Goal: Entertainment & Leisure: Consume media (video, audio)

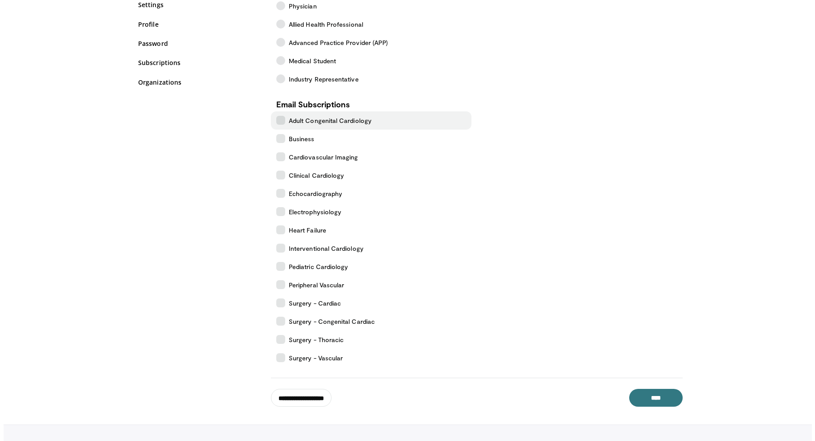
scroll to position [138, 0]
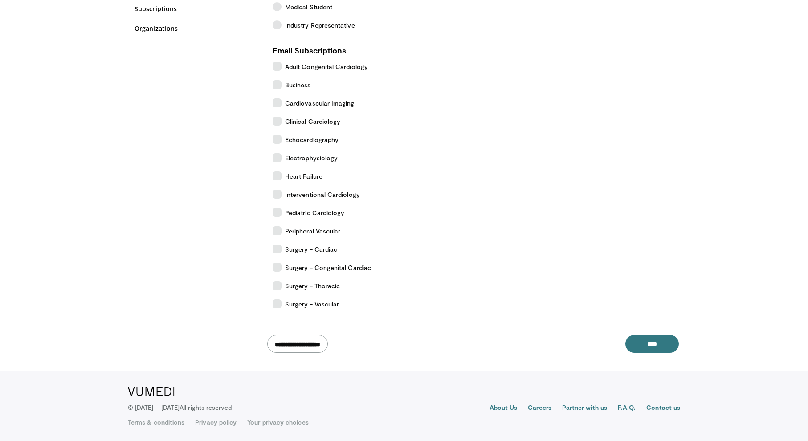
click at [314, 346] on input "**********" at bounding box center [297, 344] width 61 height 18
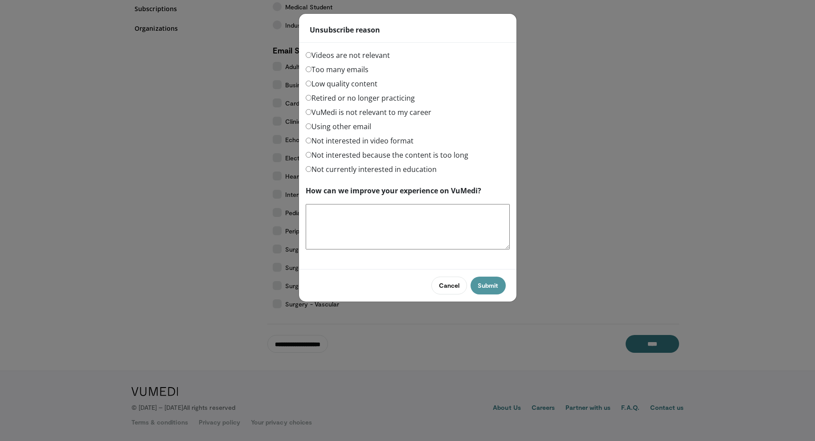
click at [487, 287] on button "Submit" at bounding box center [487, 286] width 35 height 18
click at [483, 282] on button "Submit" at bounding box center [487, 286] width 35 height 18
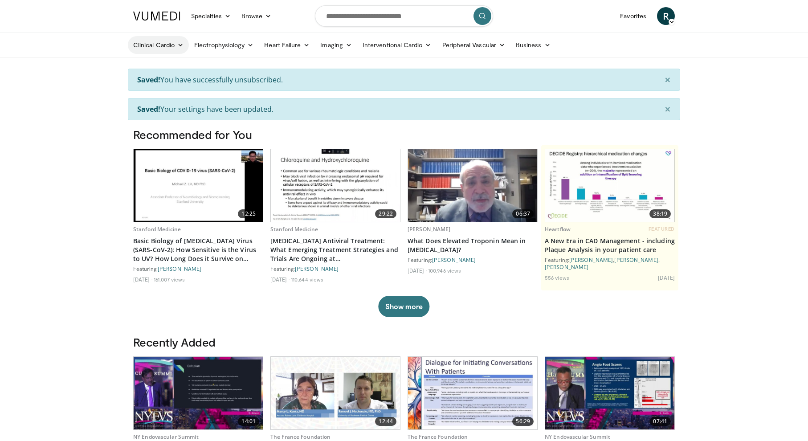
click at [175, 47] on link "Clinical Cardio" at bounding box center [158, 45] width 61 height 18
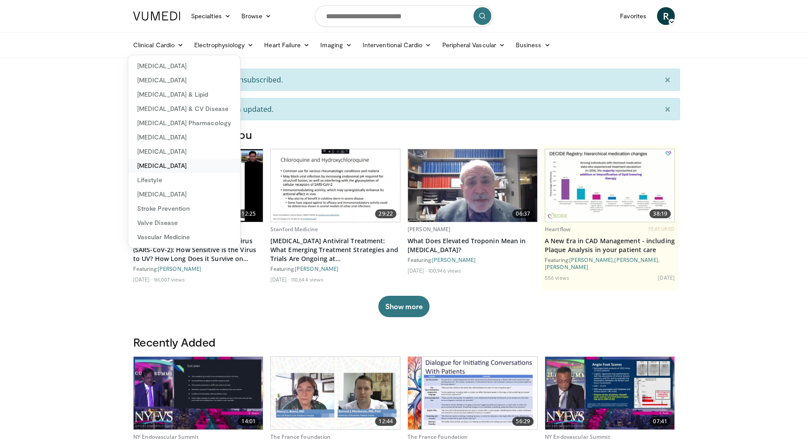
click at [179, 163] on link "[MEDICAL_DATA]" at bounding box center [184, 166] width 112 height 14
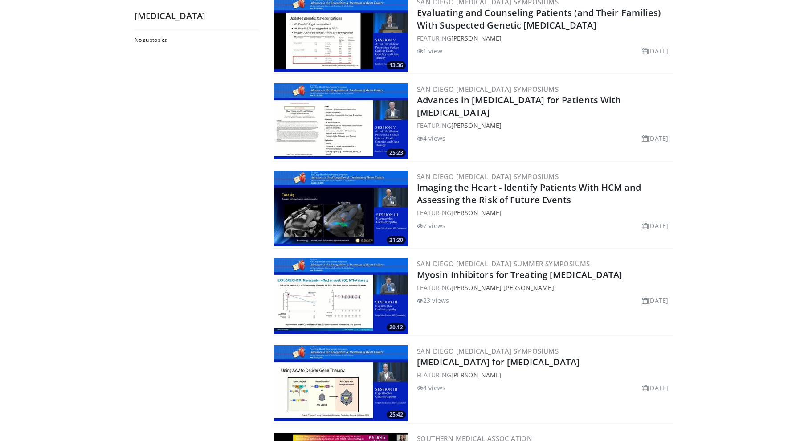
scroll to position [469, 0]
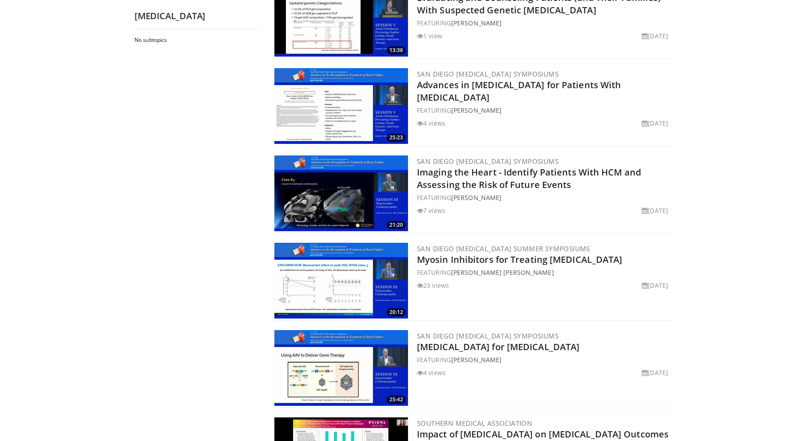
click at [342, 289] on img at bounding box center [341, 281] width 134 height 76
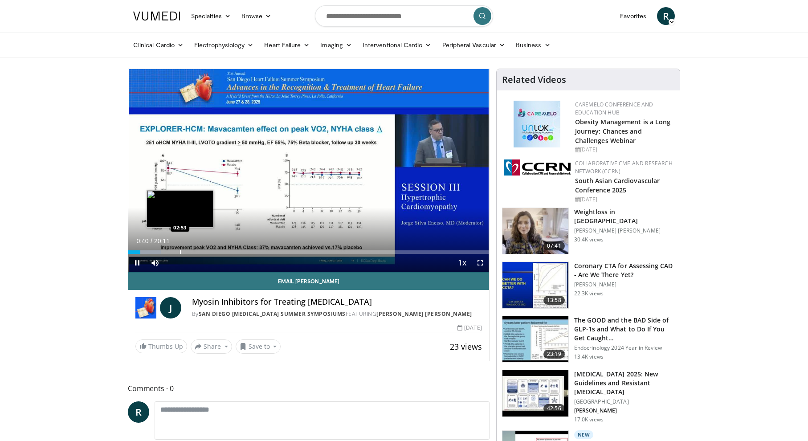
click at [180, 253] on div "Progress Bar" at bounding box center [180, 252] width 1 height 4
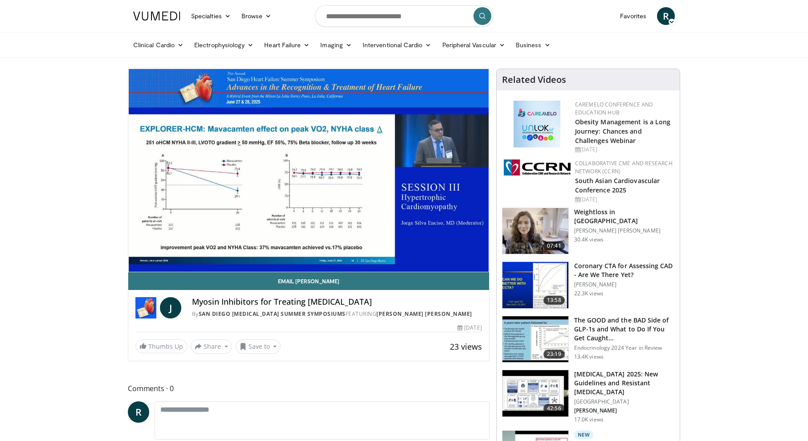
click at [215, 252] on video-js "**********" at bounding box center [308, 170] width 361 height 203
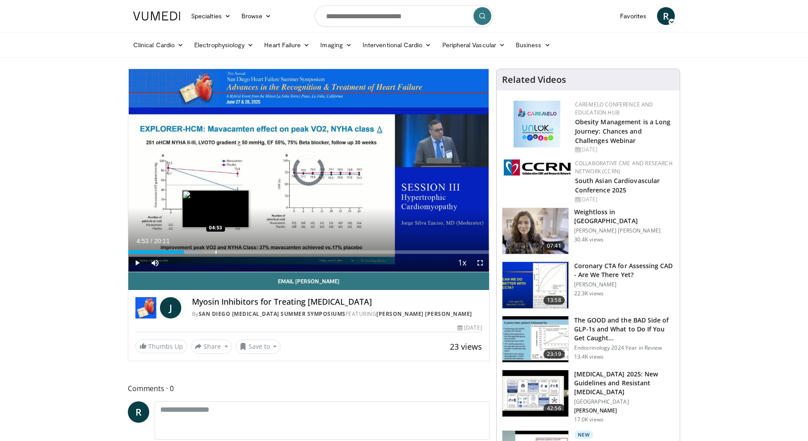
click at [216, 251] on div "Progress Bar" at bounding box center [216, 252] width 1 height 4
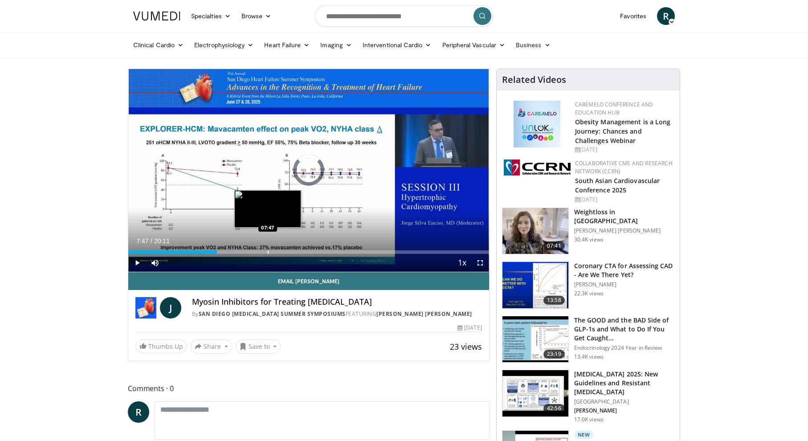
click at [268, 251] on div "Progress Bar" at bounding box center [268, 252] width 1 height 4
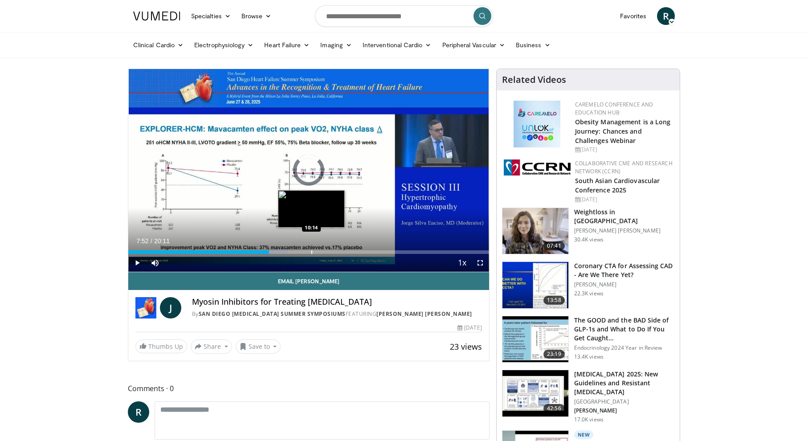
click at [311, 252] on div "Progress Bar" at bounding box center [311, 252] width 1 height 4
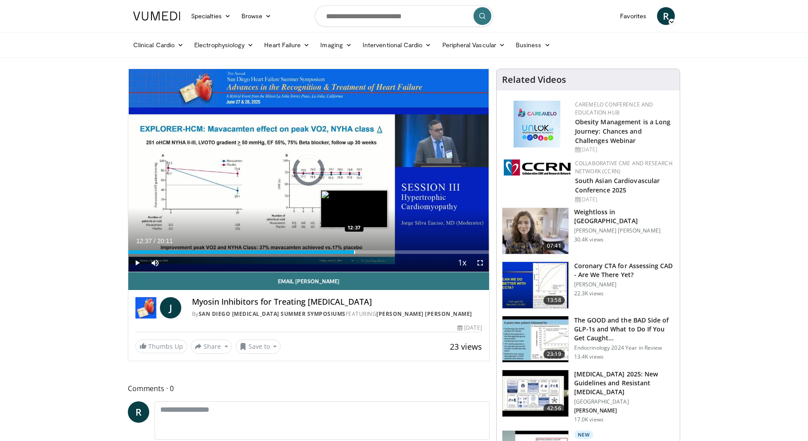
click at [354, 251] on div "Progress Bar" at bounding box center [354, 252] width 1 height 4
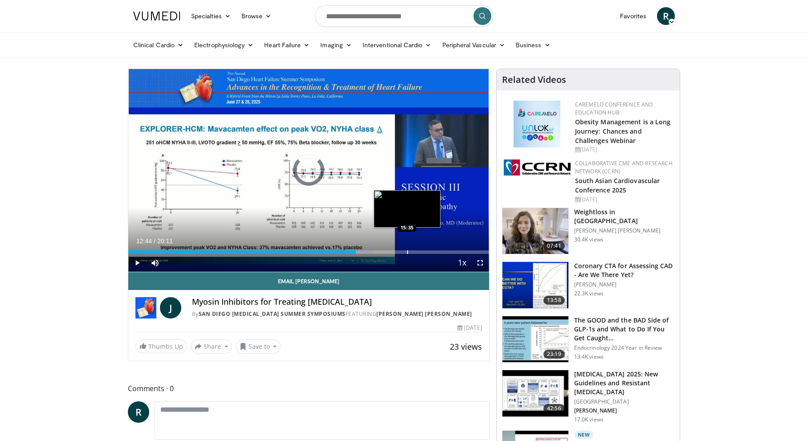
click at [407, 251] on div "Progress Bar" at bounding box center [407, 252] width 1 height 4
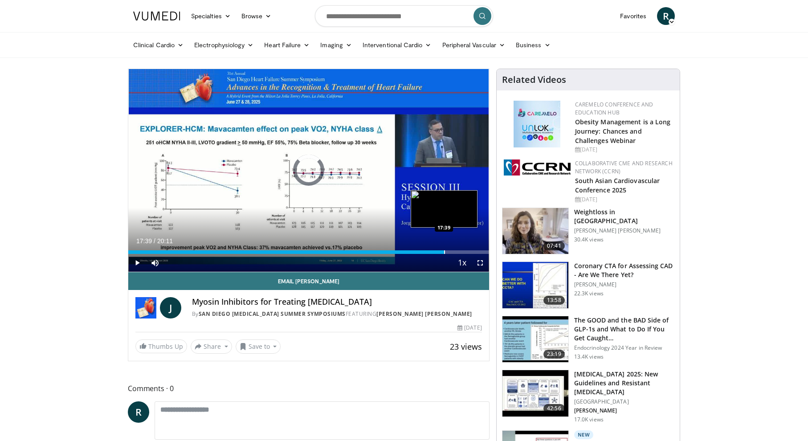
click at [444, 250] on div "Progress Bar" at bounding box center [444, 252] width 1 height 4
click at [467, 249] on div "Loaded : 0.00% 18:56 18:56" at bounding box center [308, 249] width 361 height 8
